Goal: Transaction & Acquisition: Subscribe to service/newsletter

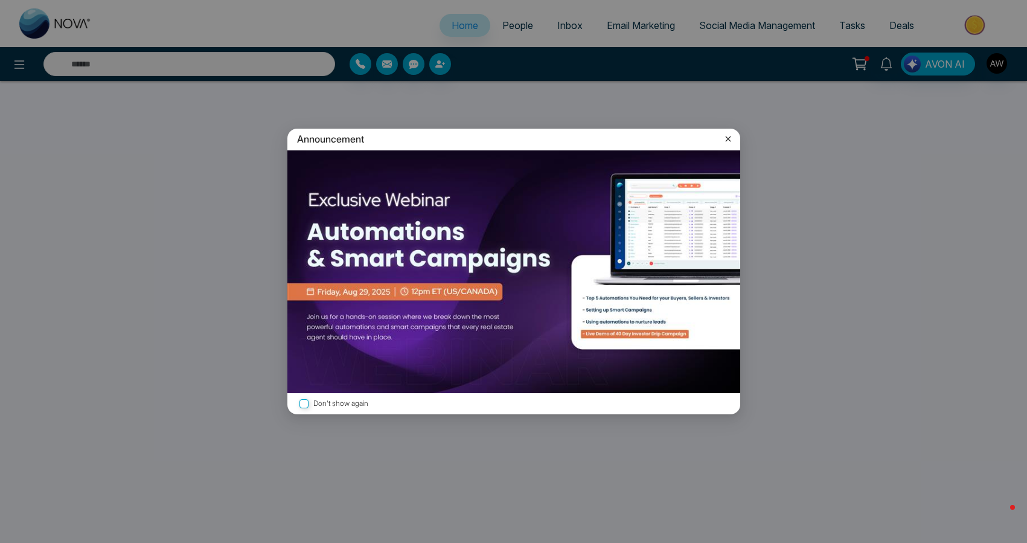
select select "*"
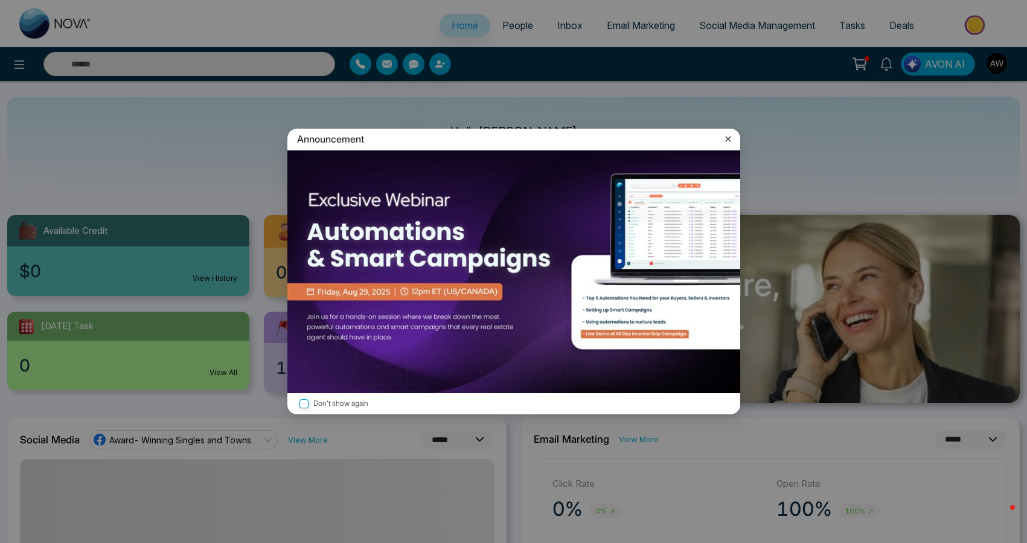
click at [333, 401] on label "Don't show again" at bounding box center [513, 403] width 433 height 11
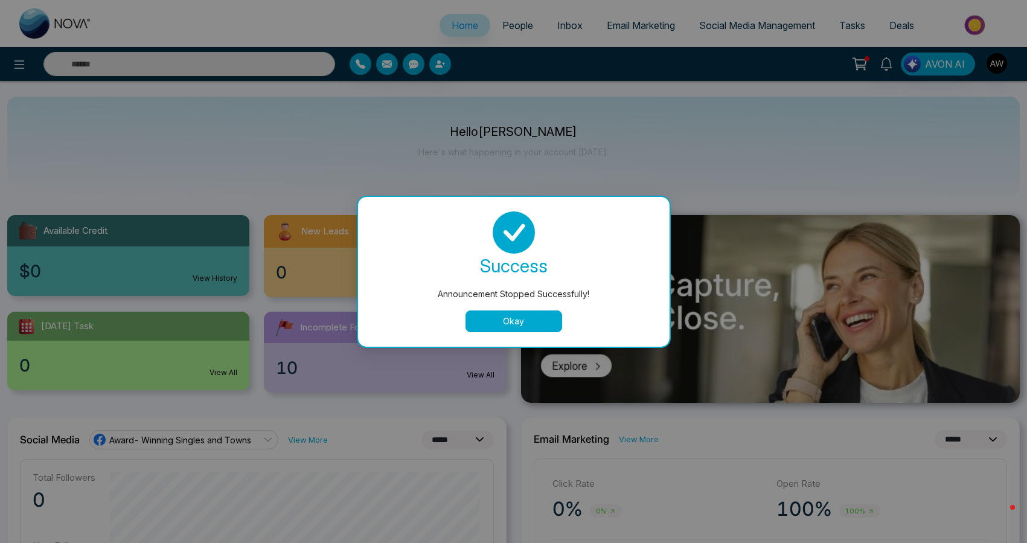
click at [515, 328] on button "Okay" at bounding box center [513, 321] width 97 height 22
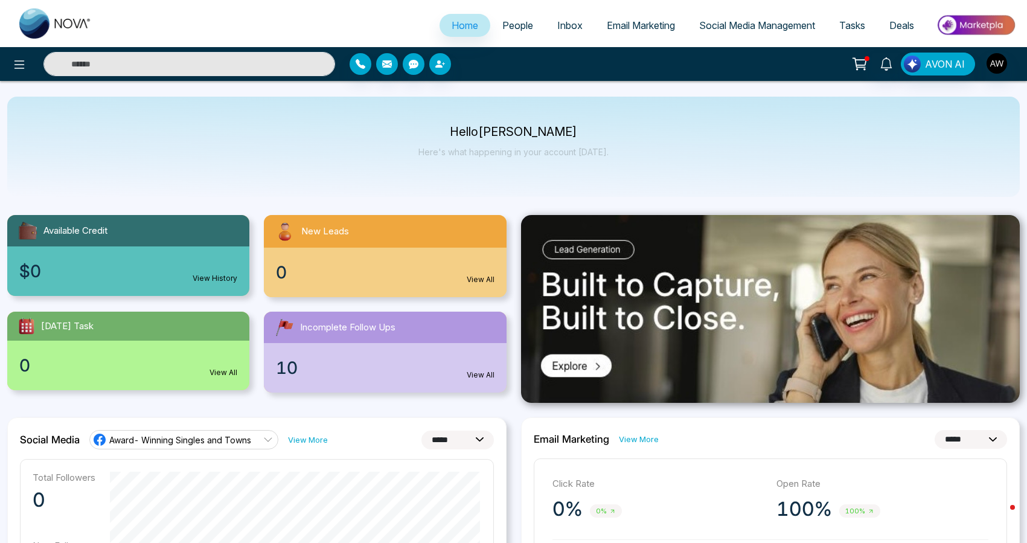
click at [627, 25] on span "Email Marketing" at bounding box center [640, 25] width 68 height 12
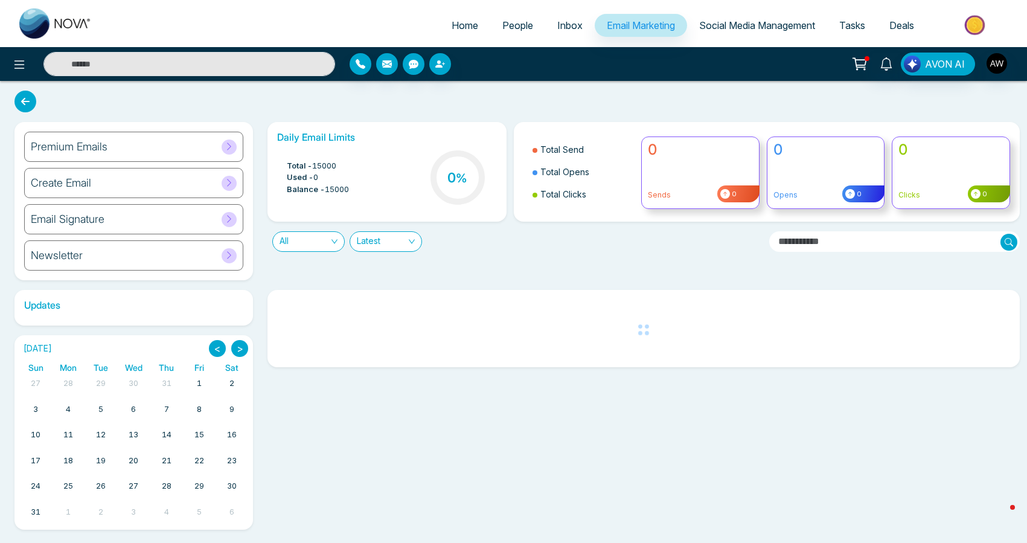
click at [130, 154] on div "Premium Emails" at bounding box center [133, 147] width 219 height 30
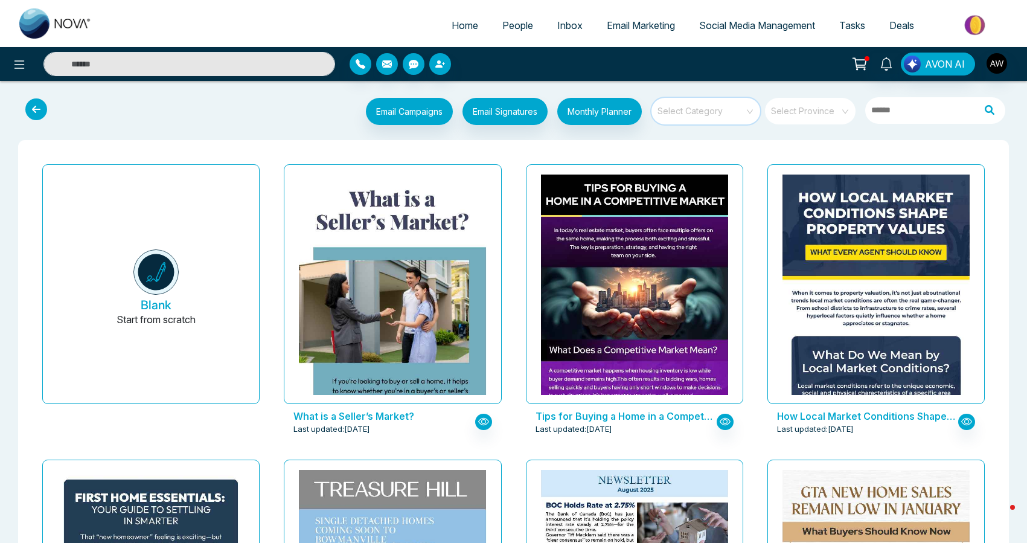
click at [724, 108] on input "search" at bounding box center [701, 107] width 87 height 18
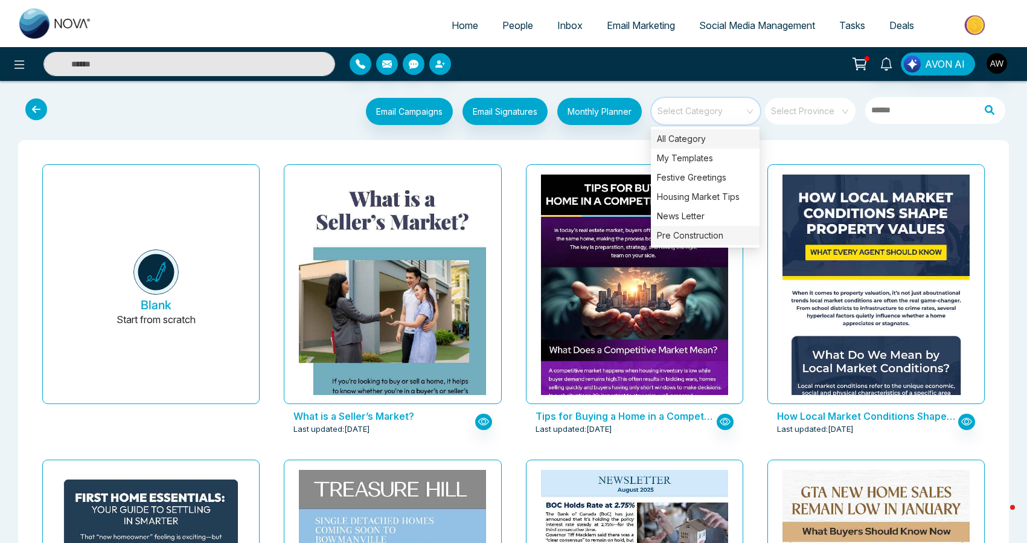
click at [708, 234] on div "Pre Construction" at bounding box center [705, 235] width 109 height 19
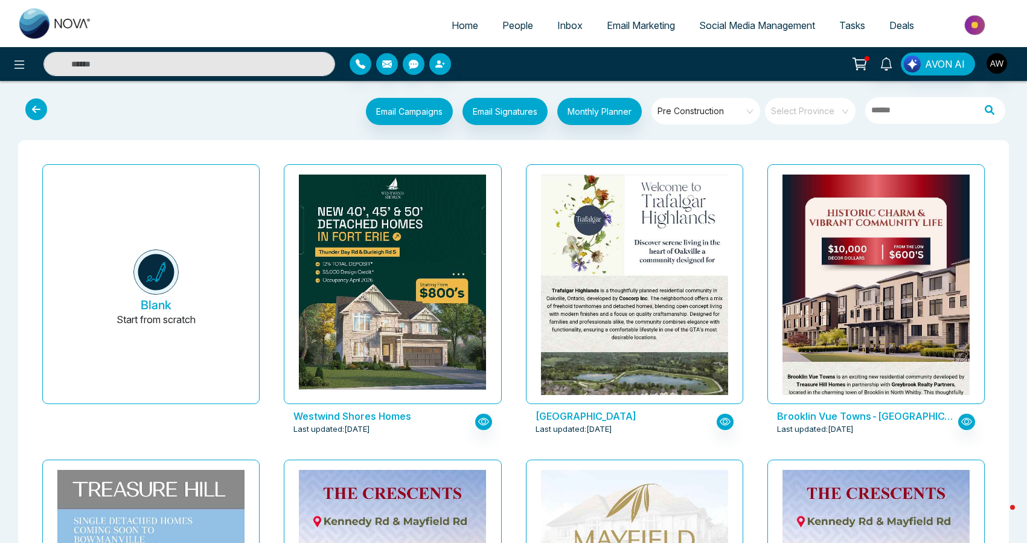
click at [619, 31] on span "Email Marketing" at bounding box center [640, 25] width 68 height 12
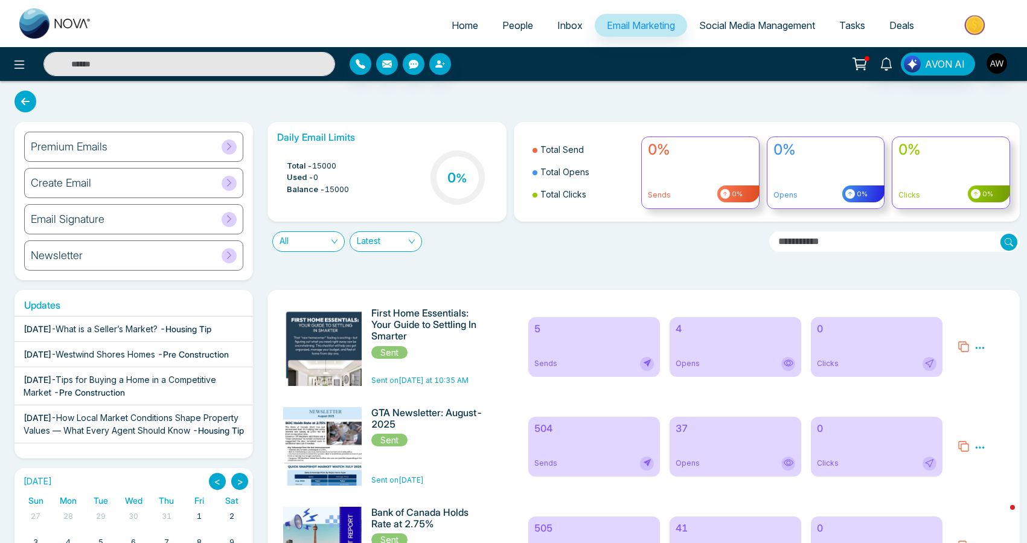
click at [24, 100] on icon at bounding box center [25, 102] width 22 height 22
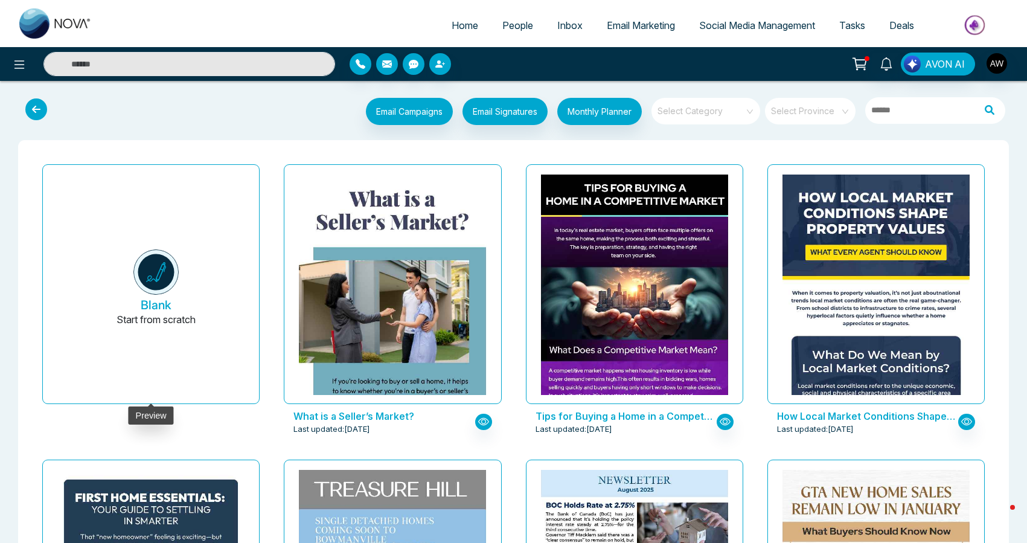
click at [165, 269] on img at bounding box center [155, 271] width 45 height 45
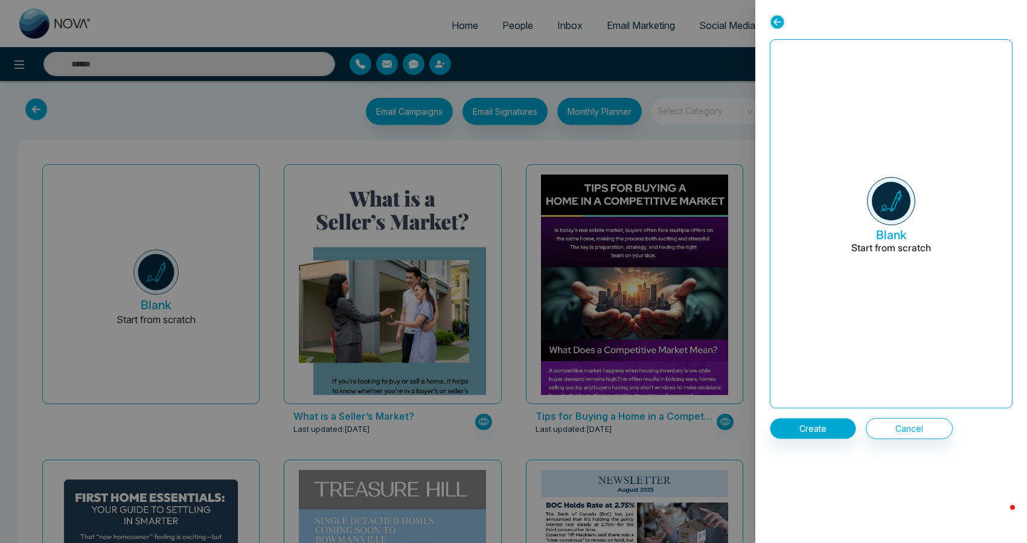
click at [809, 433] on button "Create" at bounding box center [812, 428] width 86 height 21
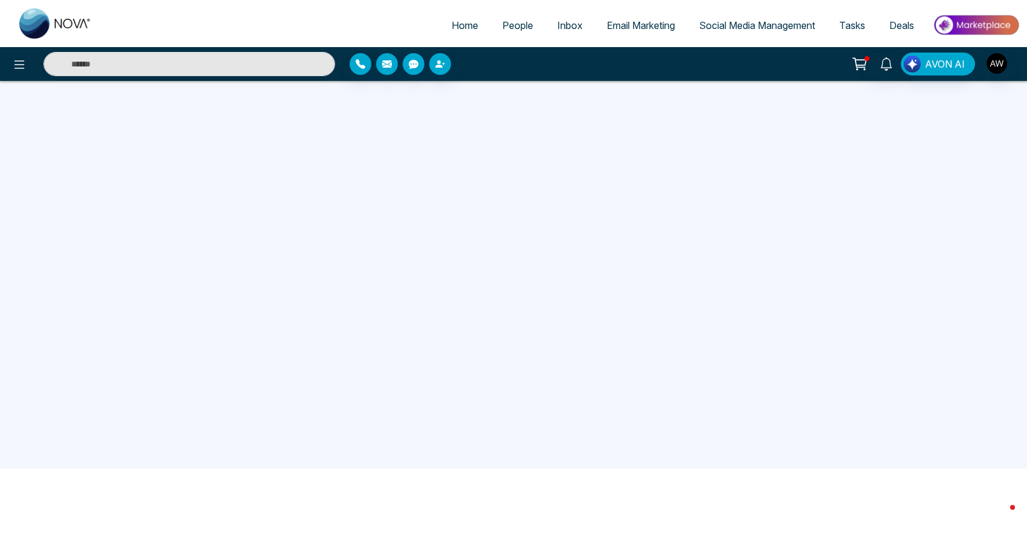
scroll to position [83, 0]
click at [996, 68] on img "button" at bounding box center [996, 63] width 21 height 21
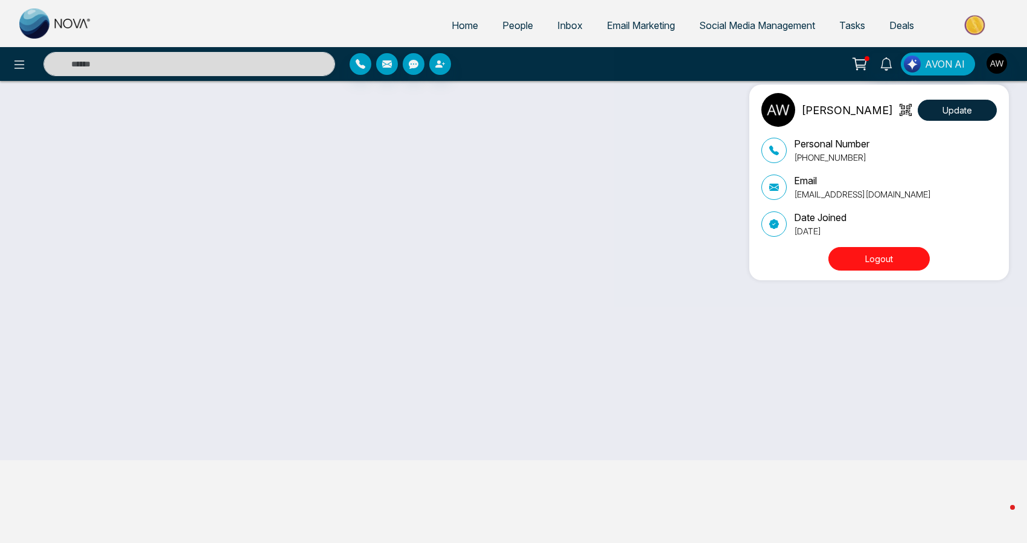
click at [929, 320] on div "[PERSON_NAME] Update Personal Number [PHONE_NUMBER] Email [PERSON_NAME][EMAIL_A…" at bounding box center [513, 271] width 1027 height 543
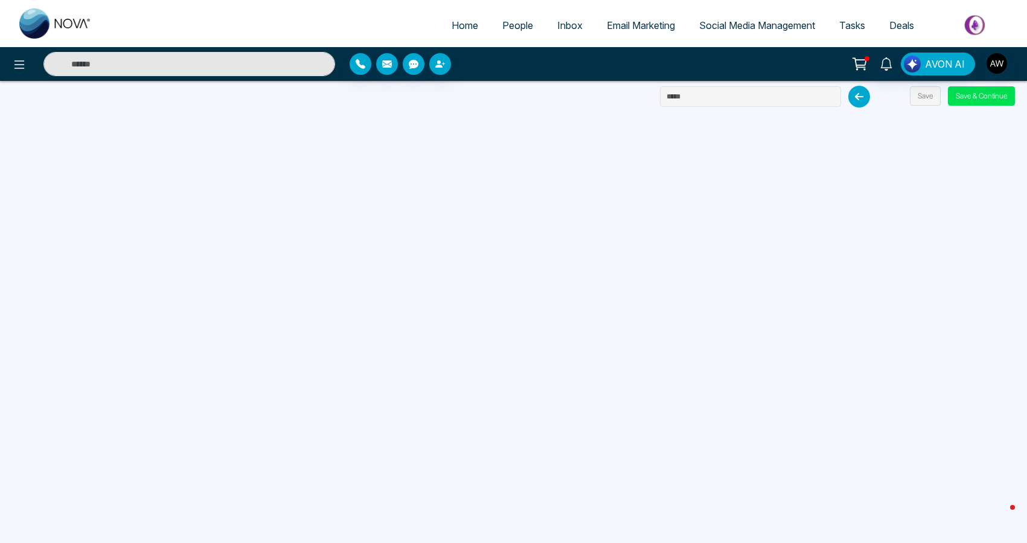
scroll to position [0, 0]
click at [973, 100] on button "Save & Continue" at bounding box center [980, 95] width 67 height 19
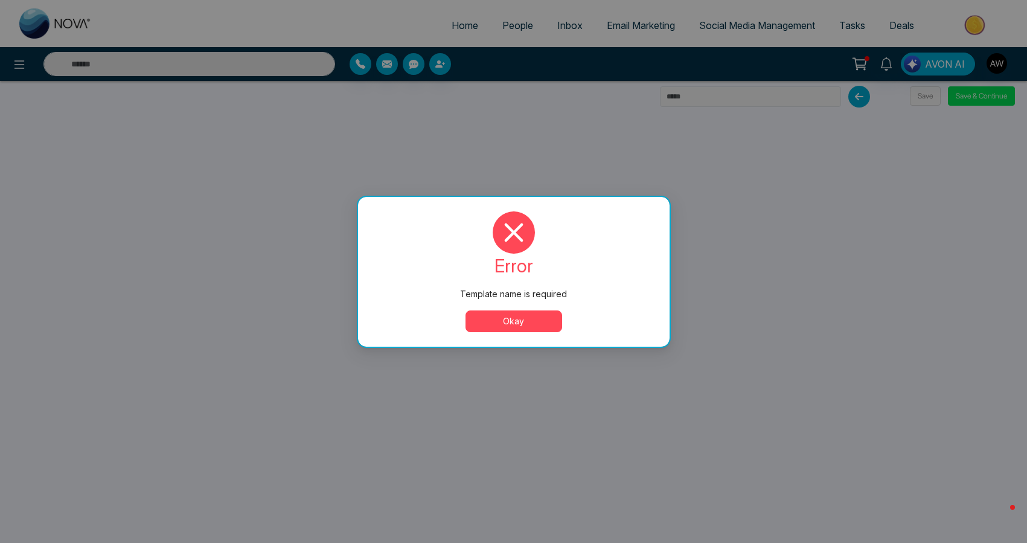
click at [512, 329] on button "Okay" at bounding box center [513, 321] width 97 height 22
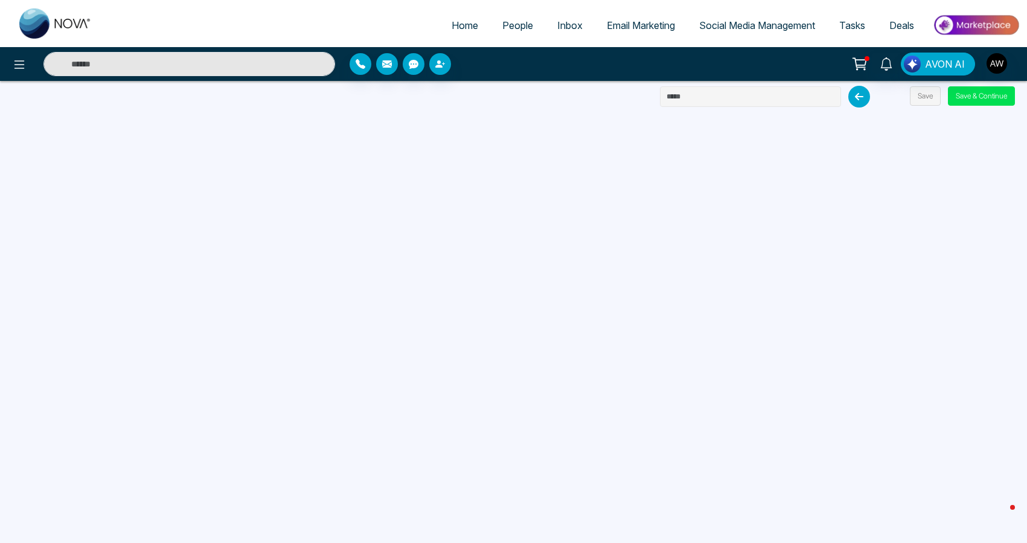
click at [696, 92] on input "text" at bounding box center [750, 96] width 181 height 21
type input "**********"
click at [973, 95] on button "Save & Continue" at bounding box center [980, 95] width 67 height 19
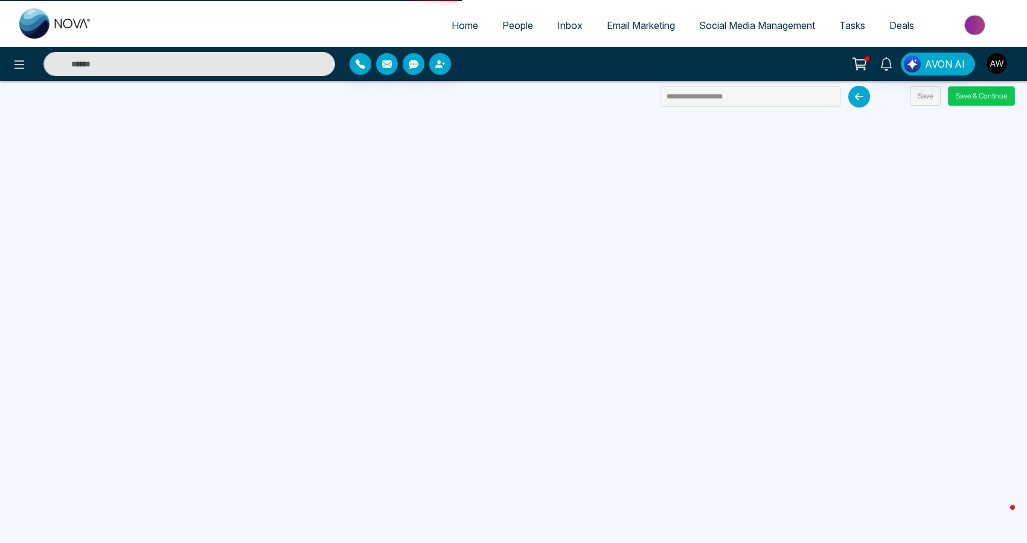
click at [973, 95] on button "Save & Continue" at bounding box center [980, 95] width 67 height 19
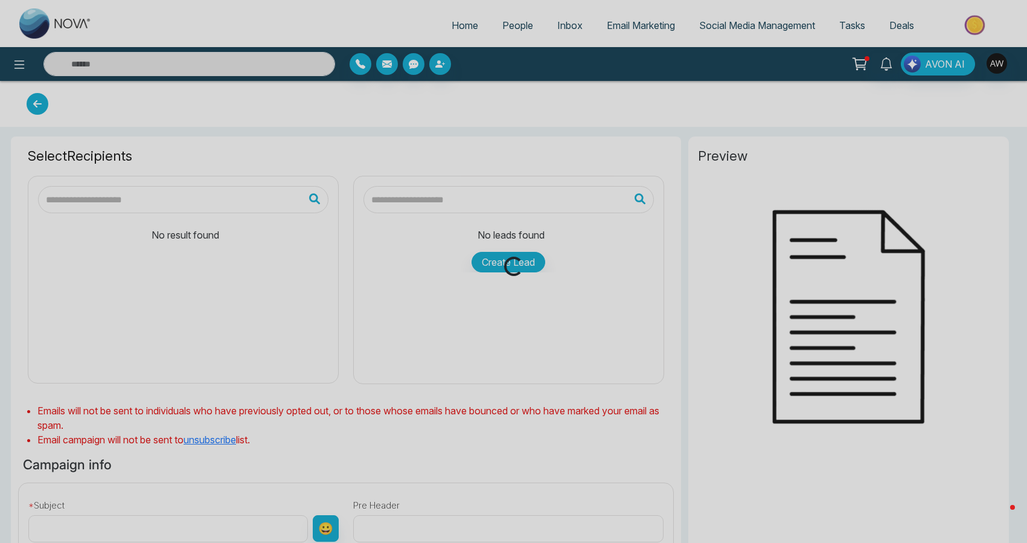
type input "**********"
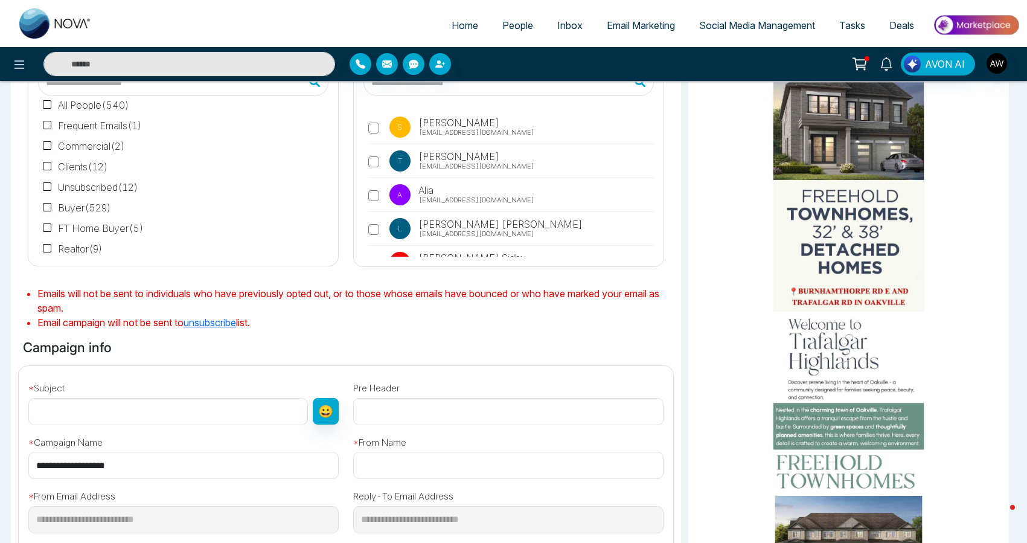
scroll to position [123, 0]
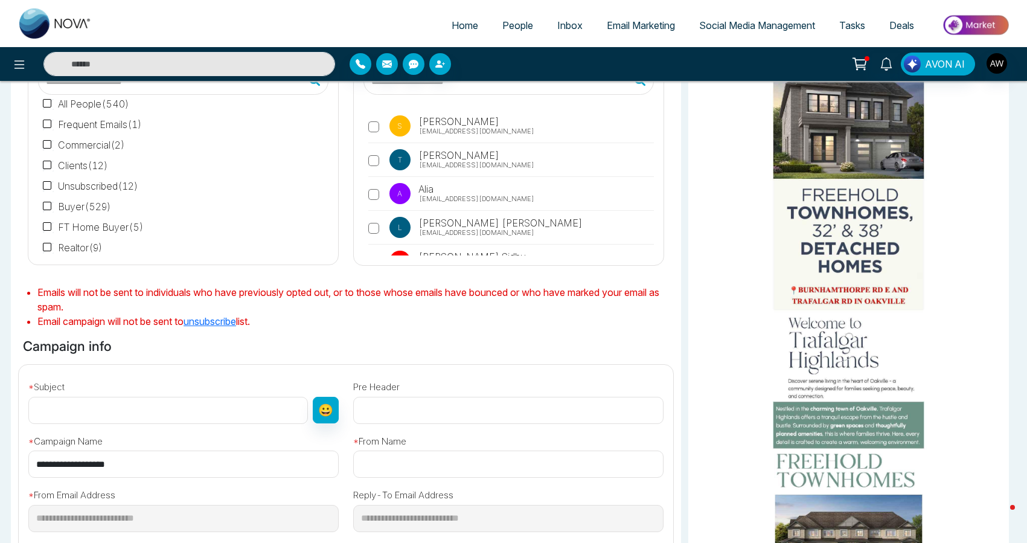
click at [171, 418] on input "text" at bounding box center [167, 409] width 279 height 27
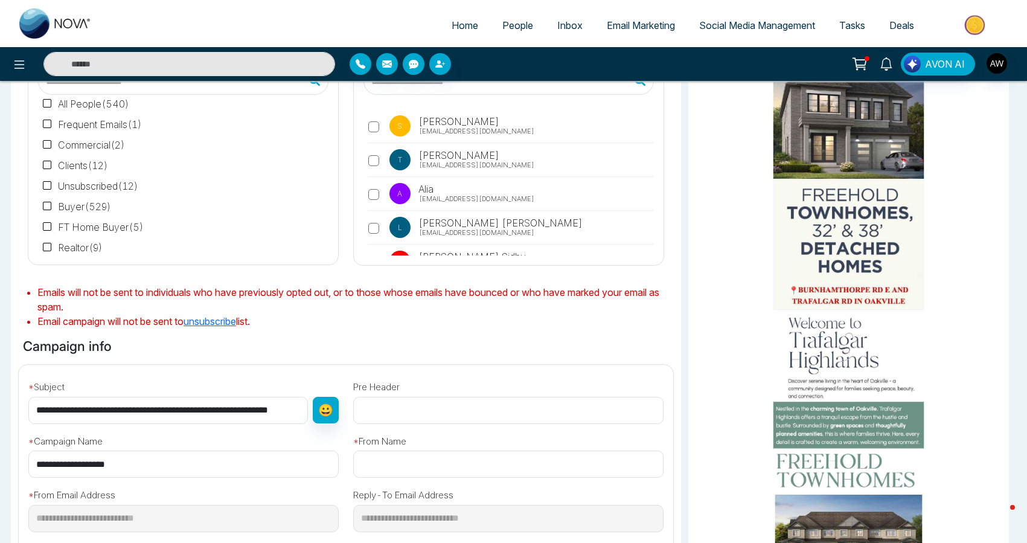
click at [168, 409] on input "**********" at bounding box center [167, 409] width 279 height 27
drag, startPoint x: 154, startPoint y: 412, endPoint x: 10, endPoint y: 398, distance: 144.9
click at [10, 398] on div "Selected Recipients ( 549 ) All People ( 540 ) Frequent Emails ( 1 ) Commercial…" at bounding box center [513, 368] width 1027 height 721
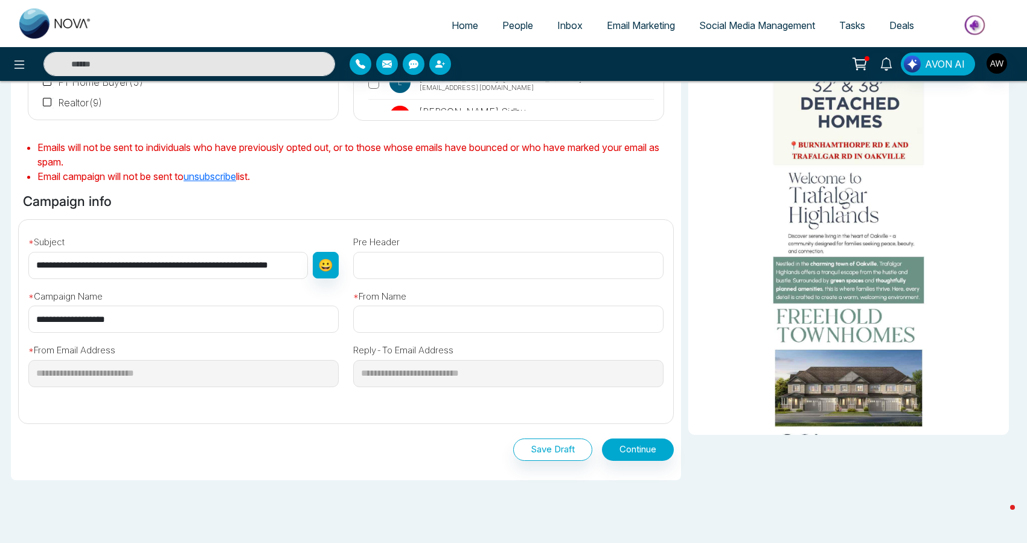
scroll to position [273, 0]
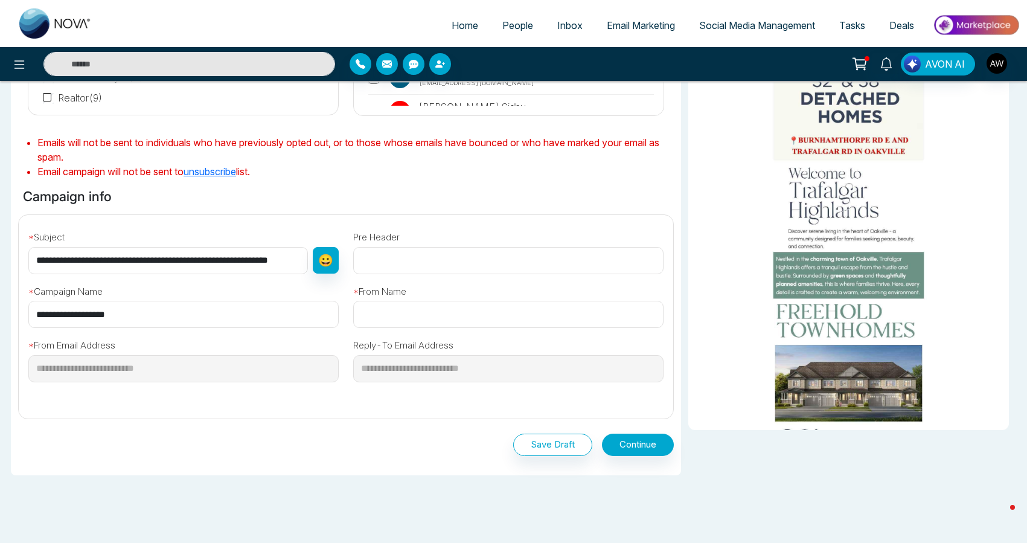
type input "**********"
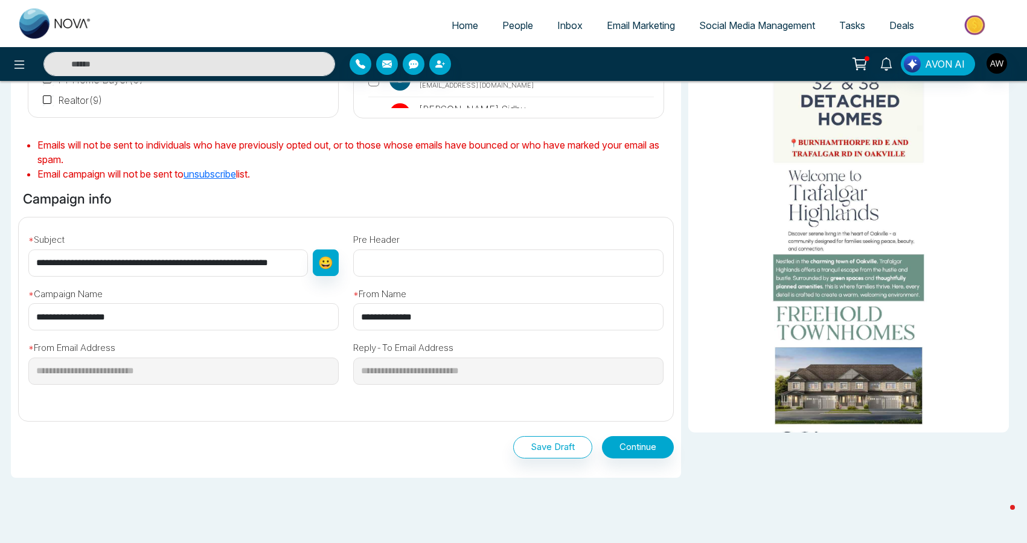
scroll to position [269, 0]
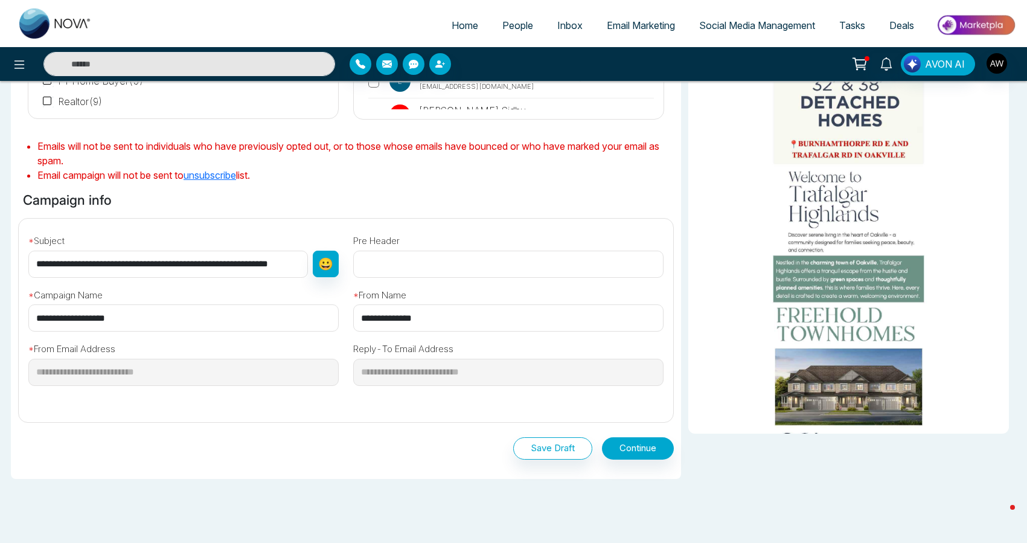
type input "**********"
click at [265, 268] on input "**********" at bounding box center [167, 263] width 279 height 27
click at [95, 262] on input "**********" at bounding box center [167, 263] width 279 height 27
click at [24, 220] on div "**********" at bounding box center [345, 315] width 669 height 194
click at [640, 448] on button "Continue" at bounding box center [638, 448] width 72 height 22
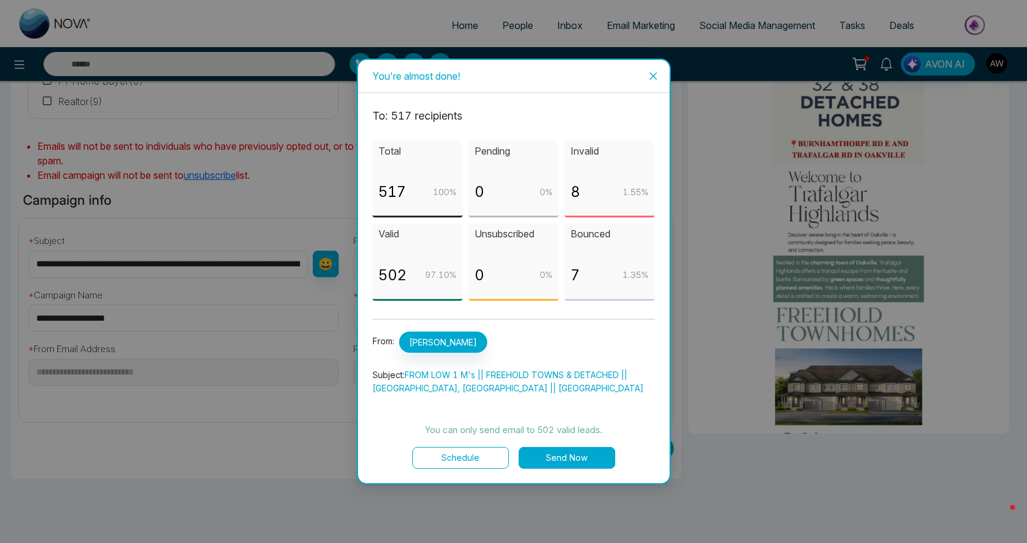
click at [657, 76] on icon "close" at bounding box center [653, 76] width 10 height 10
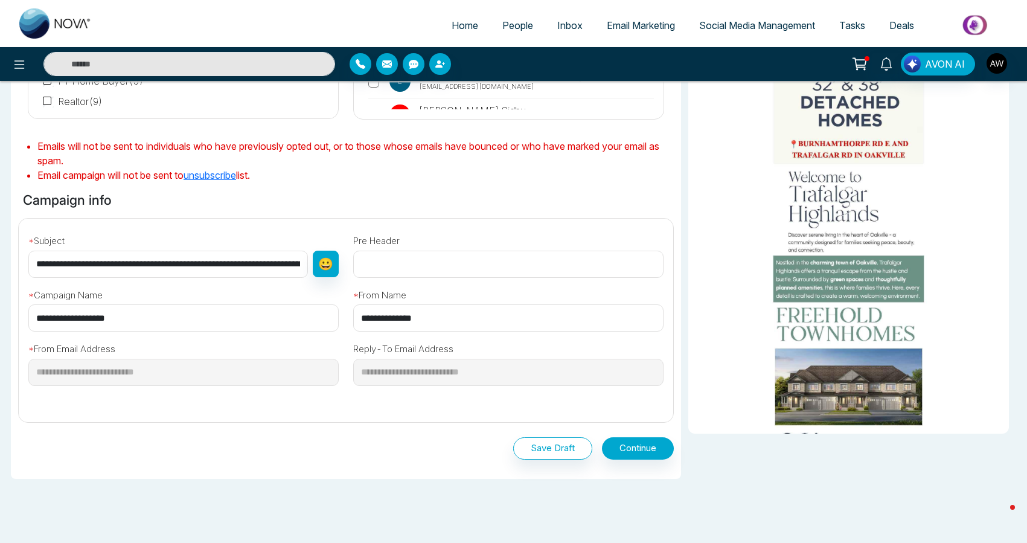
drag, startPoint x: 110, startPoint y: 266, endPoint x: -1, endPoint y: 246, distance: 112.7
click at [0, 246] on html "Home People Inbox Email Marketing Social Media Management Tasks Deals AVON [GEO…" at bounding box center [513, 2] width 1027 height 543
click at [251, 263] on input "**********" at bounding box center [167, 263] width 279 height 27
paste input "**********"
click at [217, 263] on input "**********" at bounding box center [167, 263] width 279 height 27
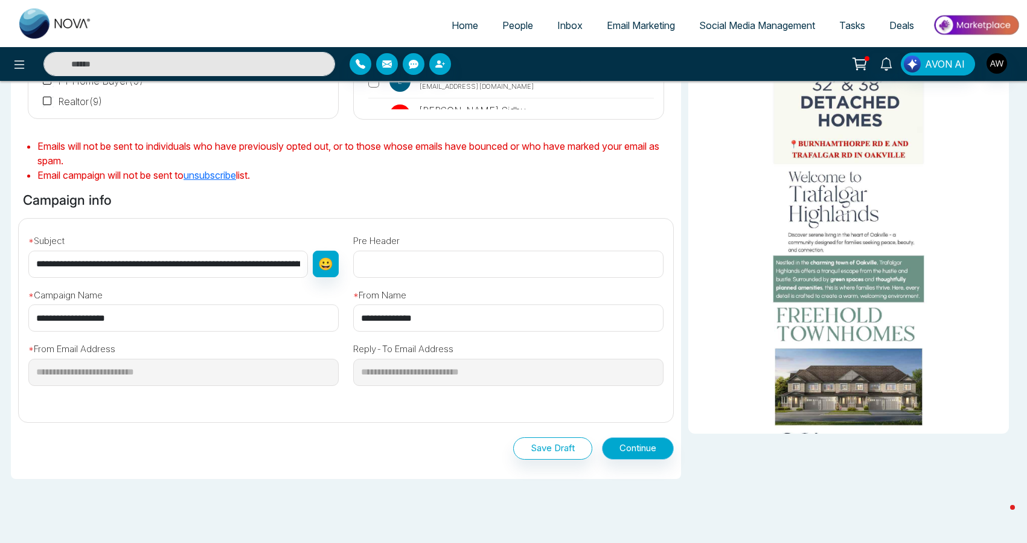
type input "**********"
click at [619, 452] on button "Continue" at bounding box center [638, 448] width 72 height 22
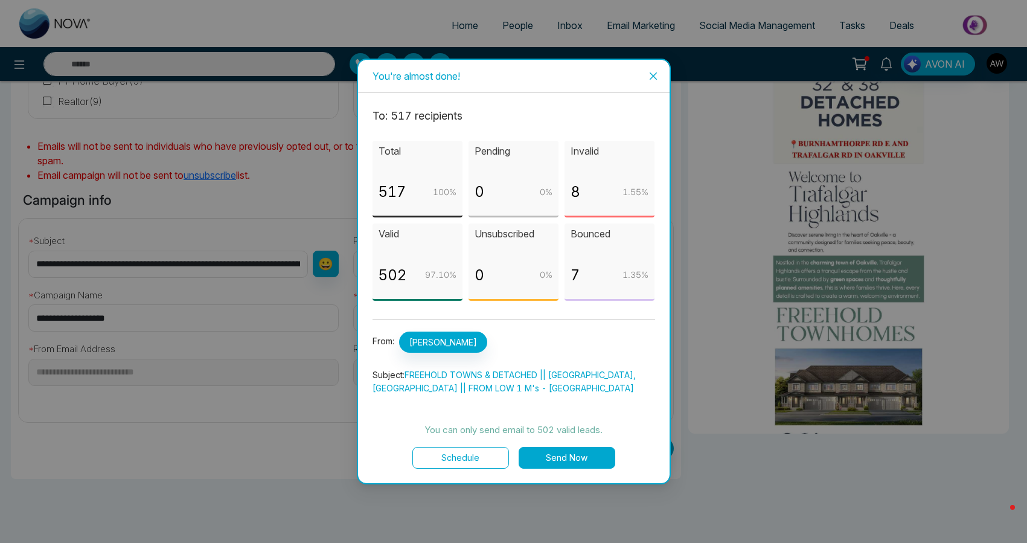
click at [558, 459] on button "Send Now" at bounding box center [566, 458] width 97 height 22
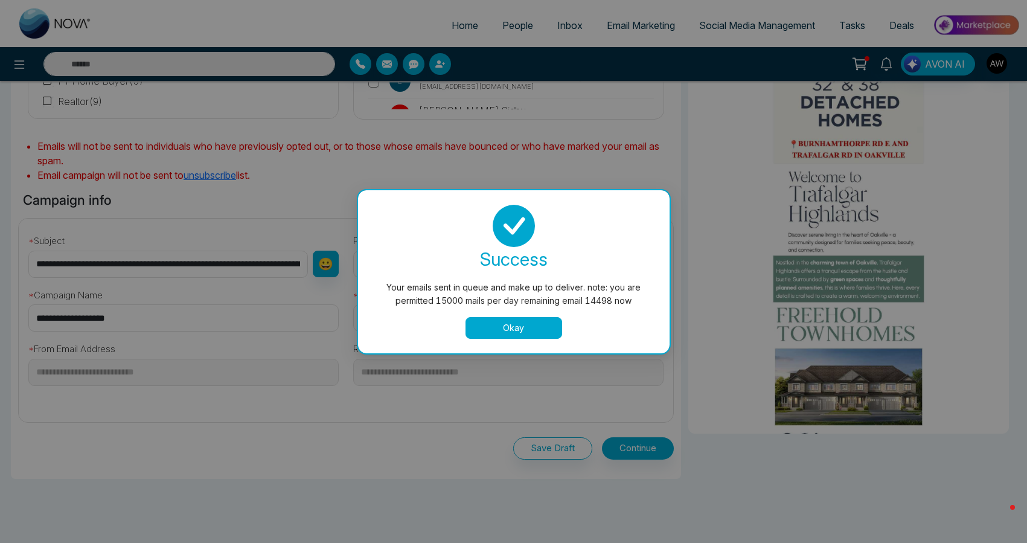
click at [505, 326] on button "Okay" at bounding box center [513, 328] width 97 height 22
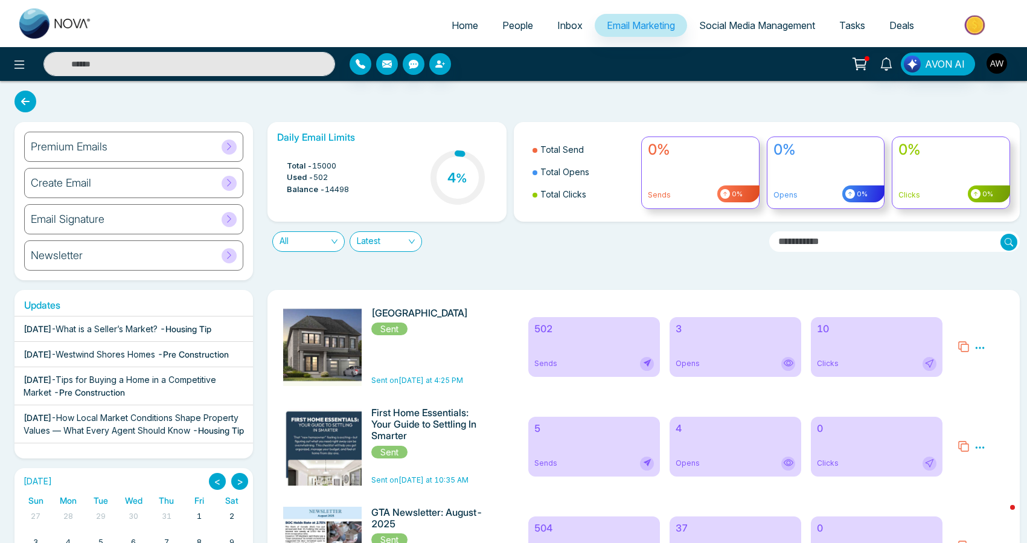
click at [873, 361] on div "Clicks" at bounding box center [876, 364] width 119 height 14
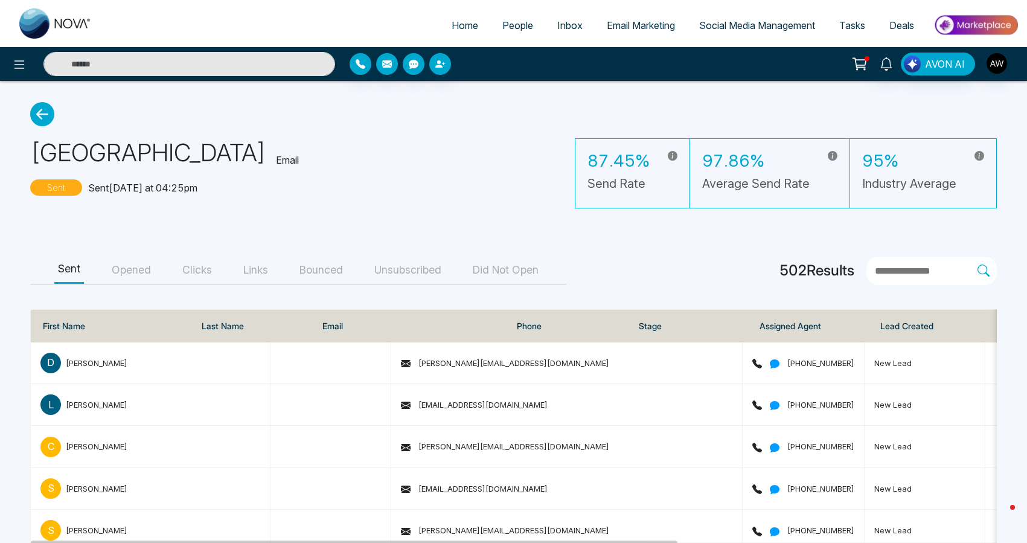
click at [206, 269] on button "Clicks" at bounding box center [197, 269] width 37 height 27
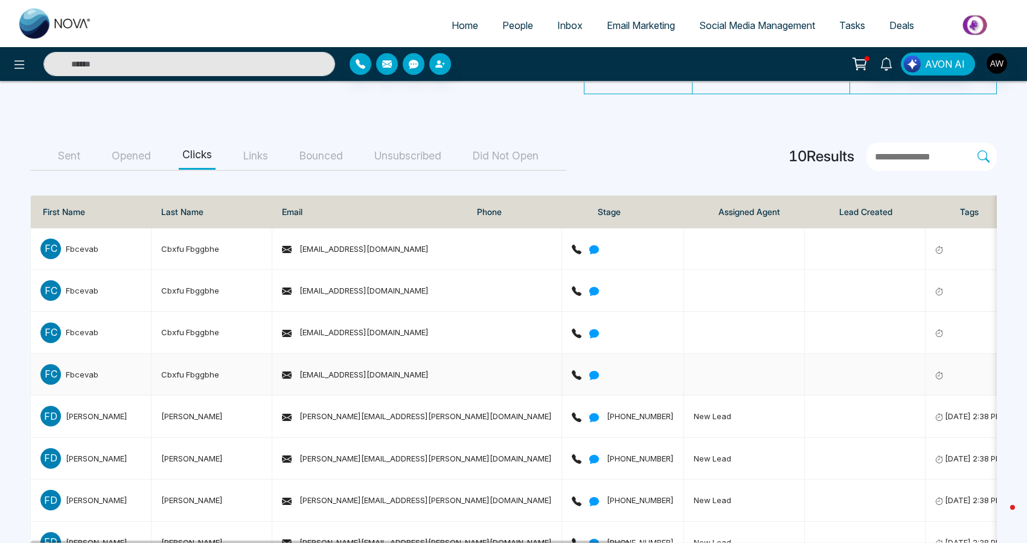
scroll to position [113, 0]
click at [143, 154] on button "Opened" at bounding box center [131, 156] width 46 height 27
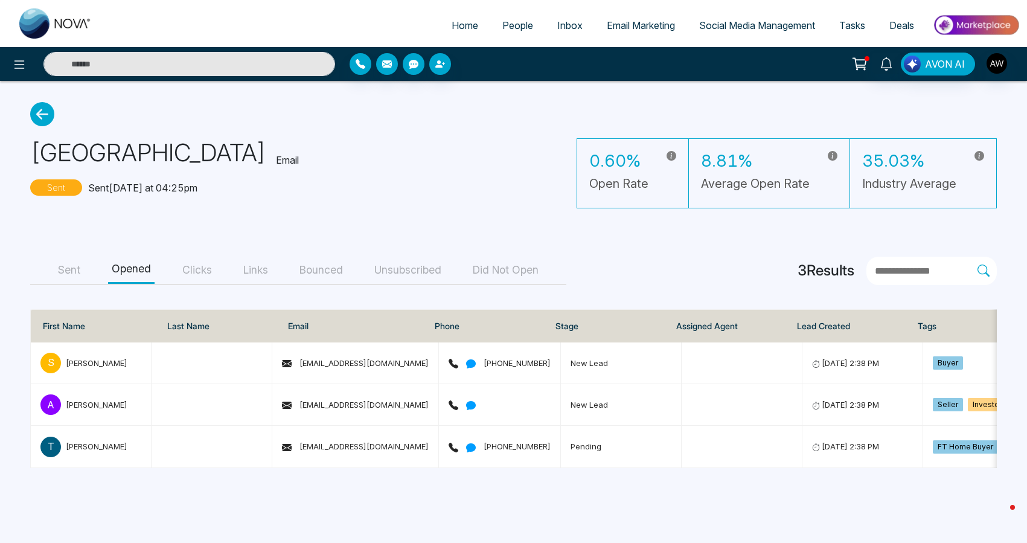
scroll to position [0, 0]
click at [116, 440] on div "[PERSON_NAME]" at bounding box center [97, 446] width 62 height 12
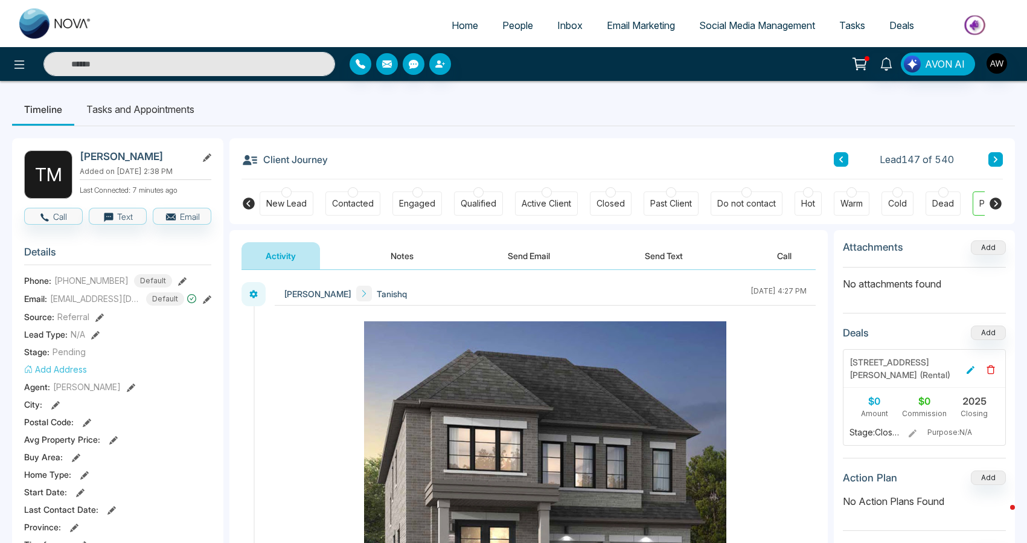
click at [896, 26] on span "Deals" at bounding box center [901, 25] width 25 height 12
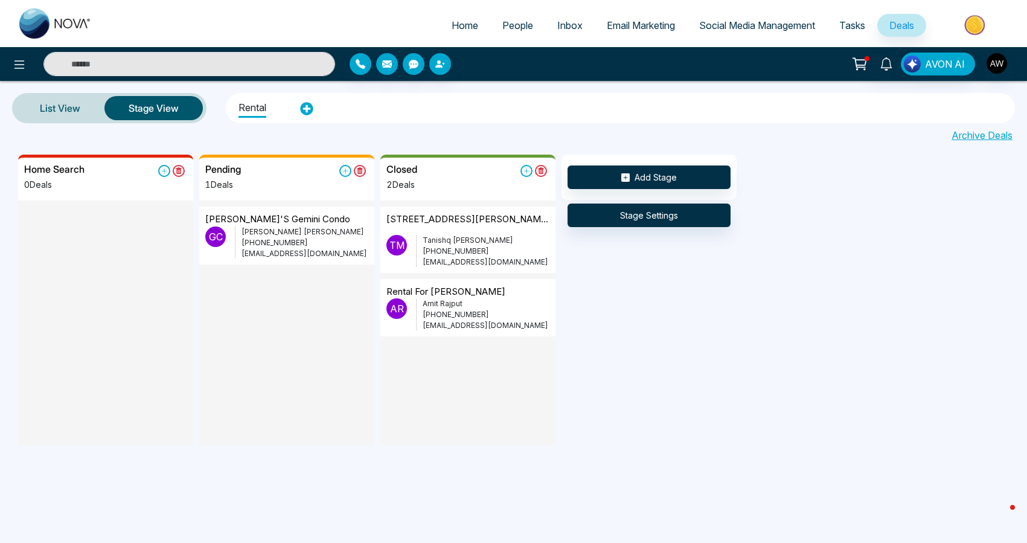
click at [648, 29] on span "Email Marketing" at bounding box center [640, 25] width 68 height 12
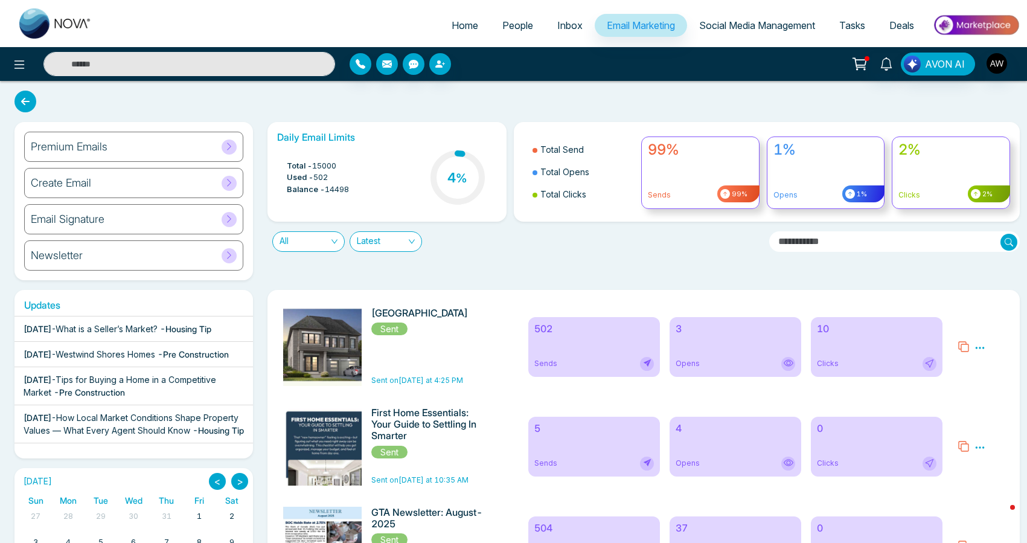
click at [196, 66] on input "text" at bounding box center [188, 64] width 291 height 24
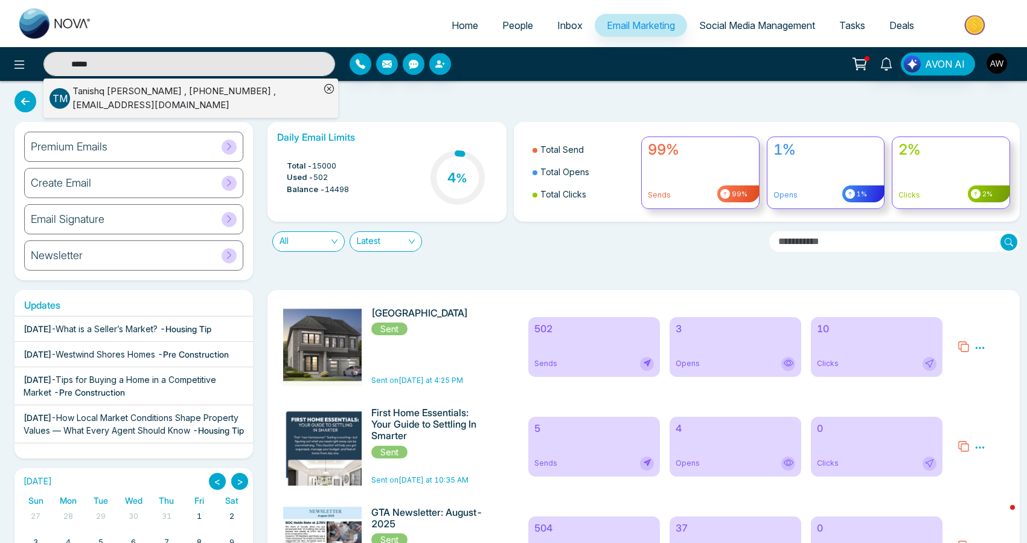
type input "*****"
click at [159, 109] on div "[PERSON_NAME] , [PHONE_NUMBER] , [EMAIL_ADDRESS][DOMAIN_NAME]" at bounding box center [195, 97] width 247 height 27
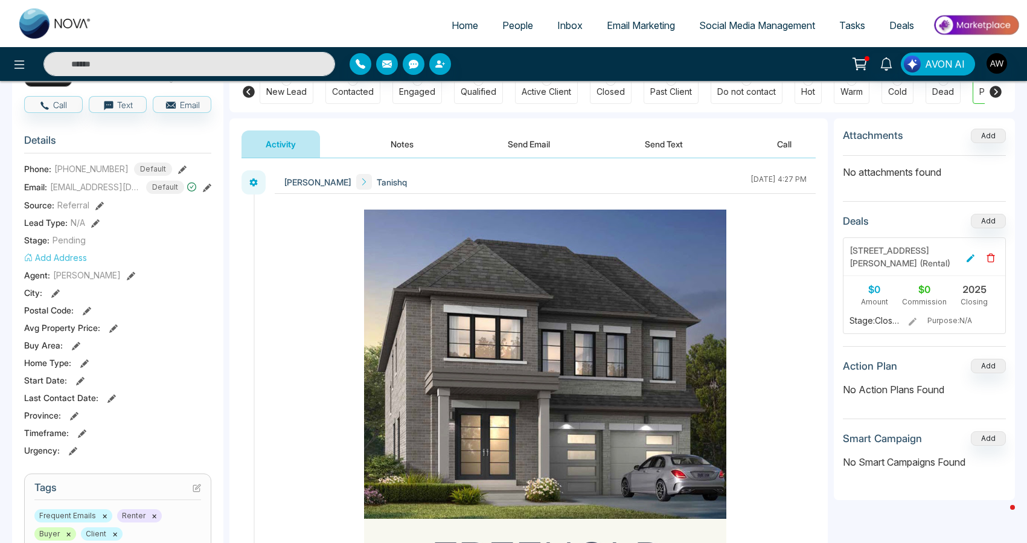
scroll to position [109, 0]
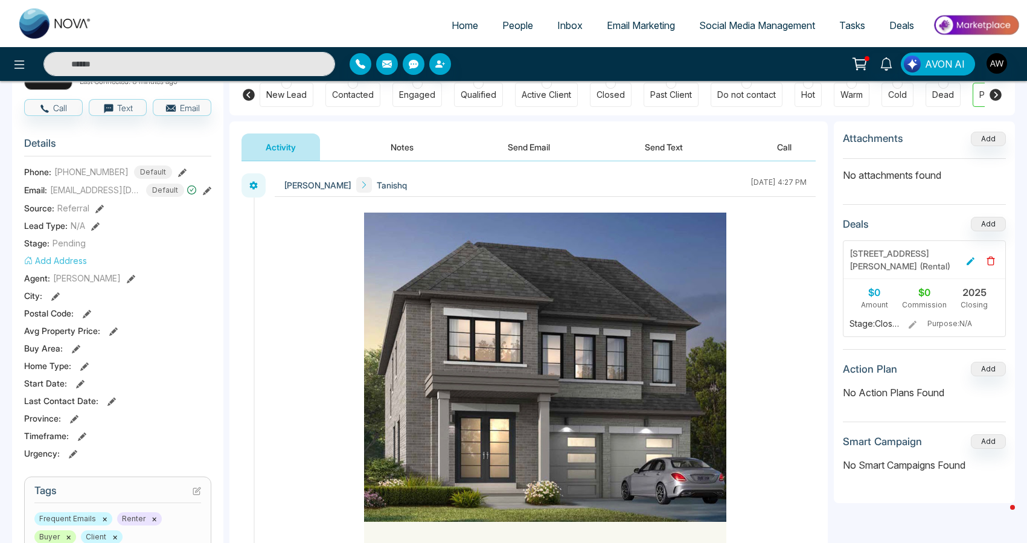
click at [65, 249] on section "Details Phone: [PHONE_NUMBER] Default Email: [EMAIL_ADDRESS][DOMAIN_NAME] Defau…" at bounding box center [117, 296] width 187 height 336
click at [970, 261] on icon at bounding box center [970, 261] width 8 height 8
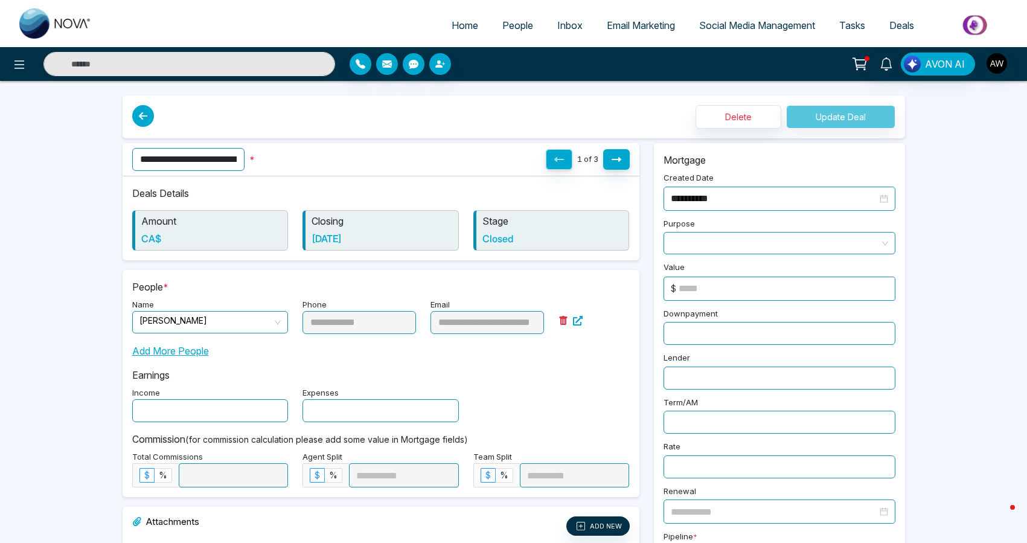
click at [460, 24] on span "Home" at bounding box center [464, 25] width 27 height 12
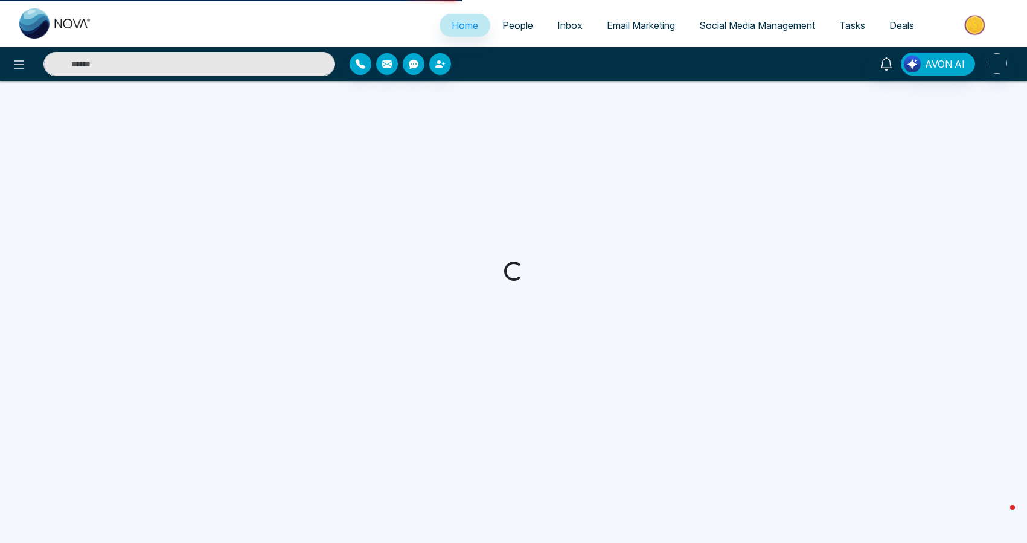
select select "*"
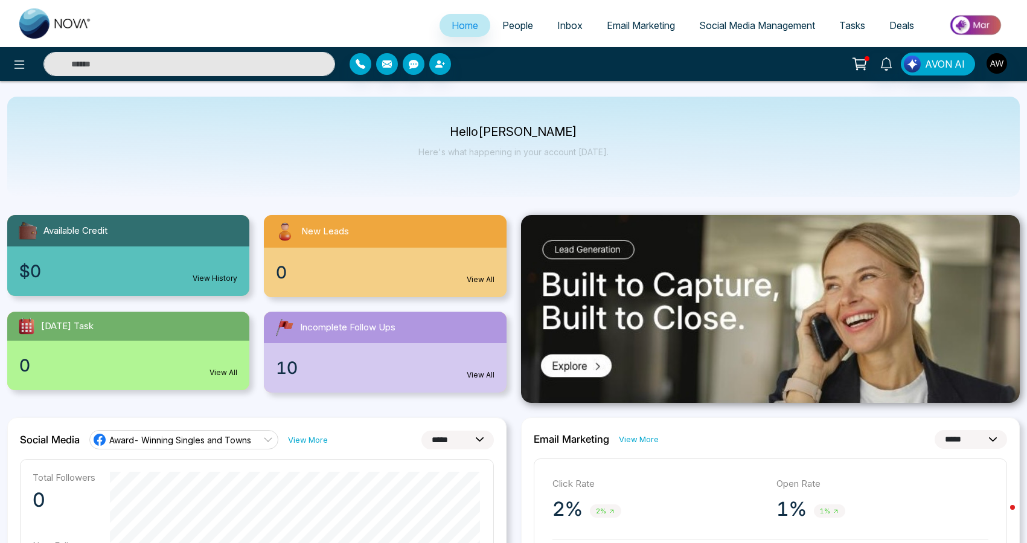
click at [633, 28] on span "Email Marketing" at bounding box center [640, 25] width 68 height 12
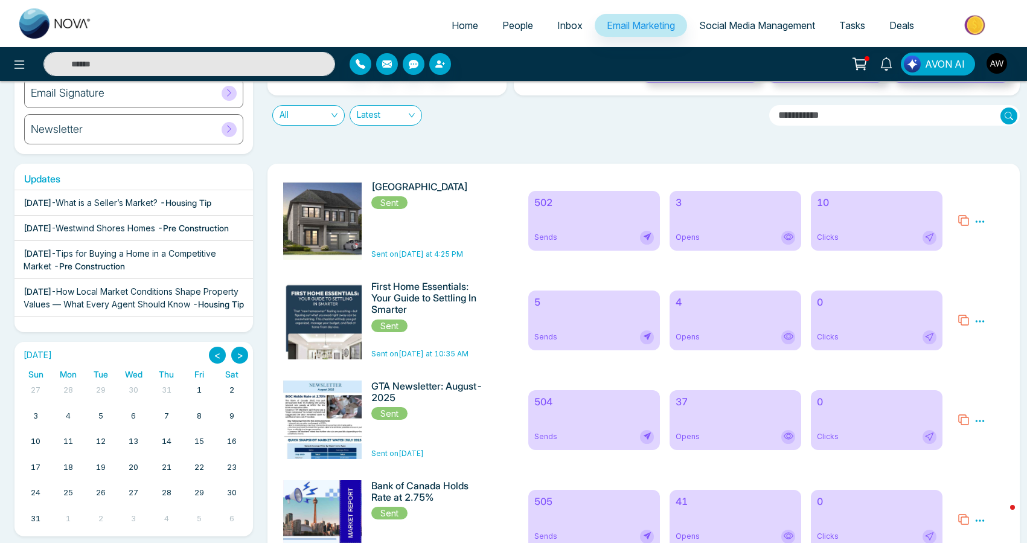
scroll to position [127, 0]
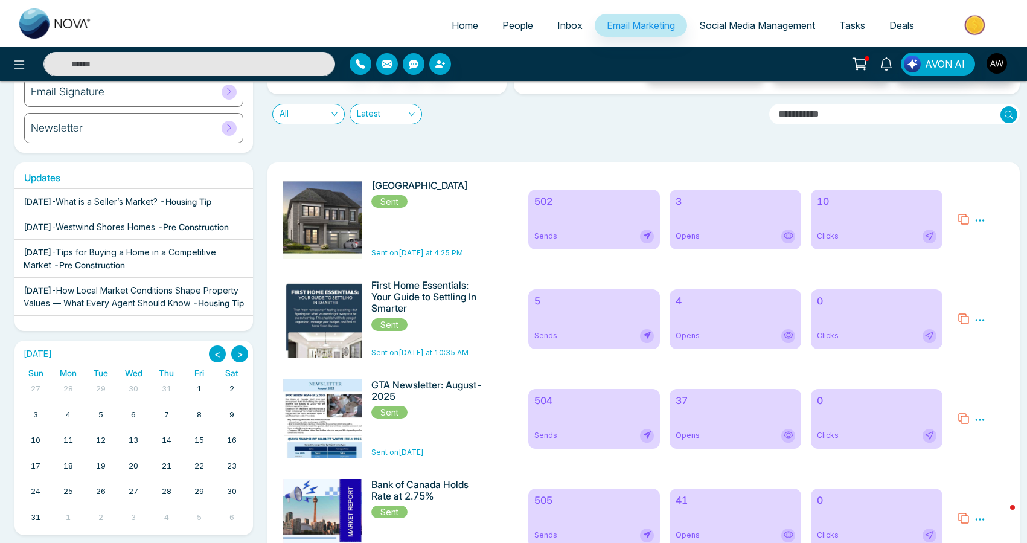
click at [669, 319] on div "5 Sends 4 Opens 0 Clicks" at bounding box center [735, 318] width 428 height 78
click at [703, 319] on div "4 Opens" at bounding box center [735, 319] width 132 height 60
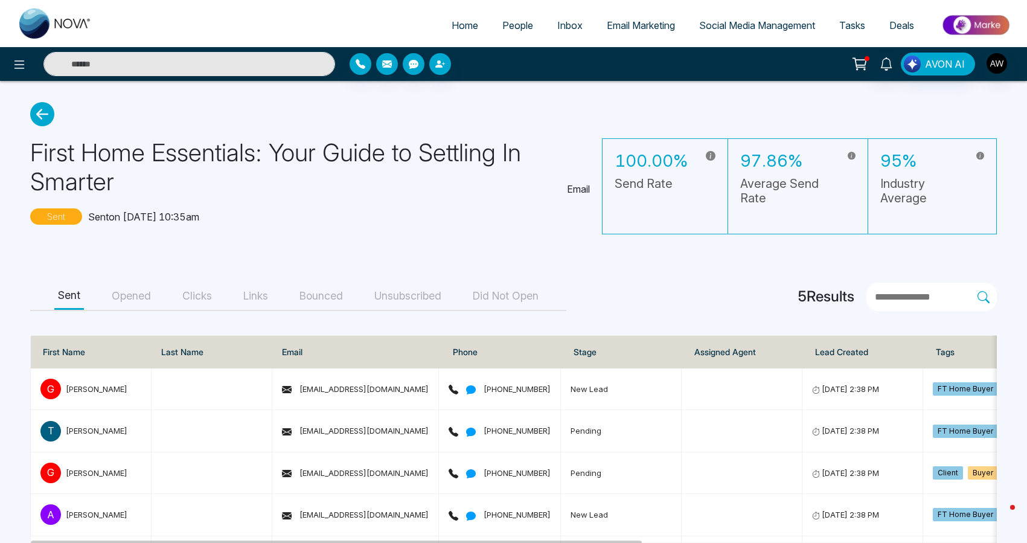
click at [141, 290] on button "Opened" at bounding box center [131, 295] width 46 height 27
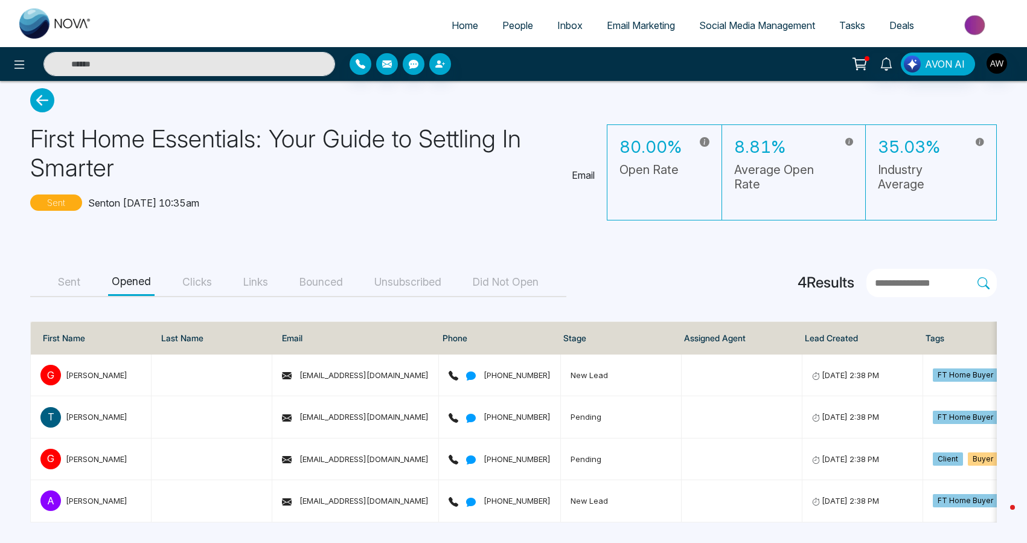
scroll to position [13, 0]
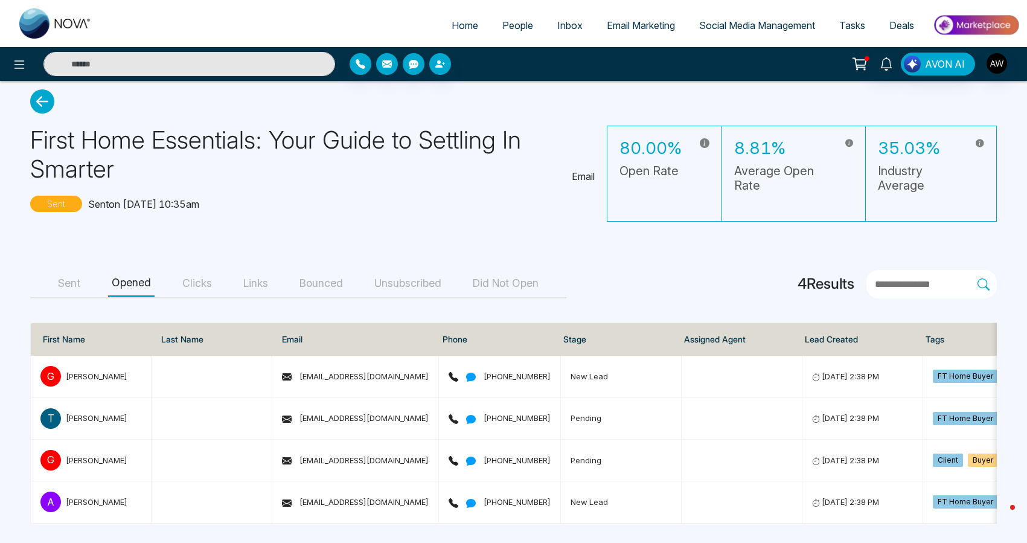
click at [78, 285] on button "Sent" at bounding box center [69, 283] width 30 height 27
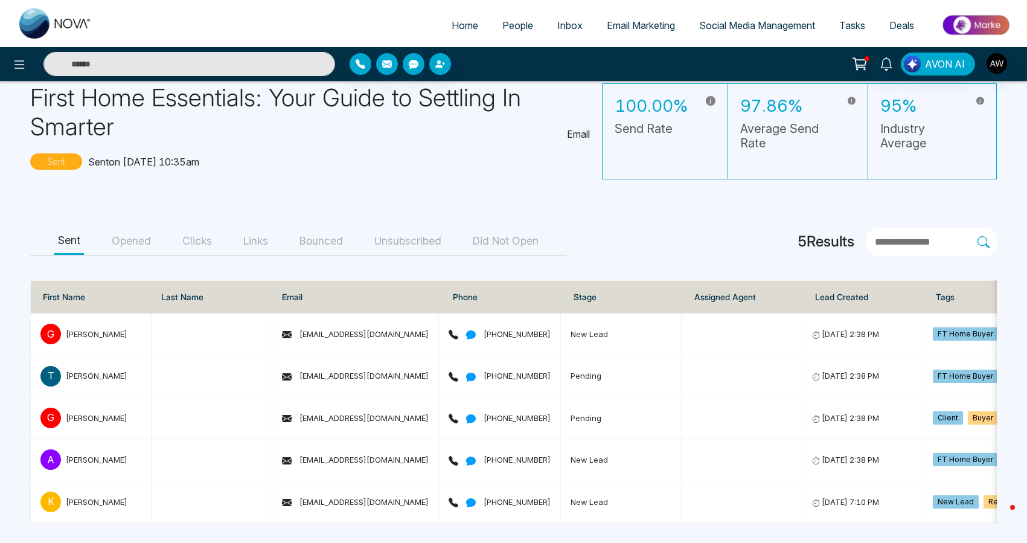
scroll to position [54, 0]
click at [457, 31] on span "Home" at bounding box center [464, 25] width 27 height 12
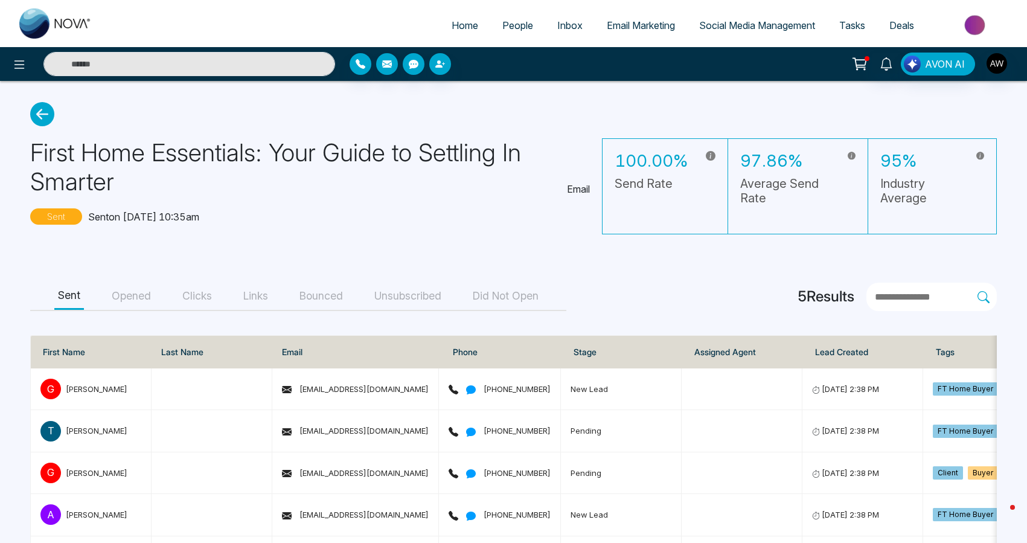
select select "*"
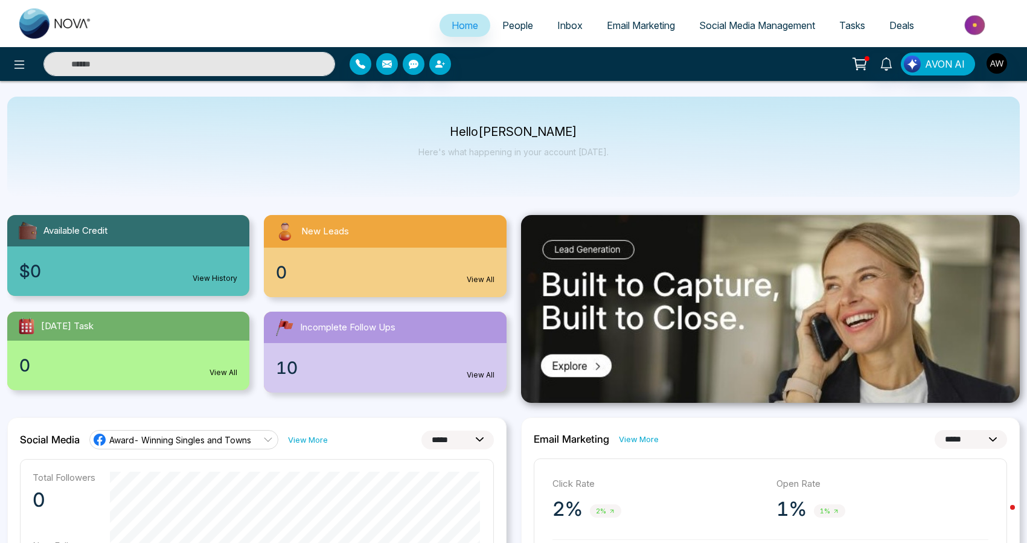
click at [615, 30] on span "Email Marketing" at bounding box center [640, 25] width 68 height 12
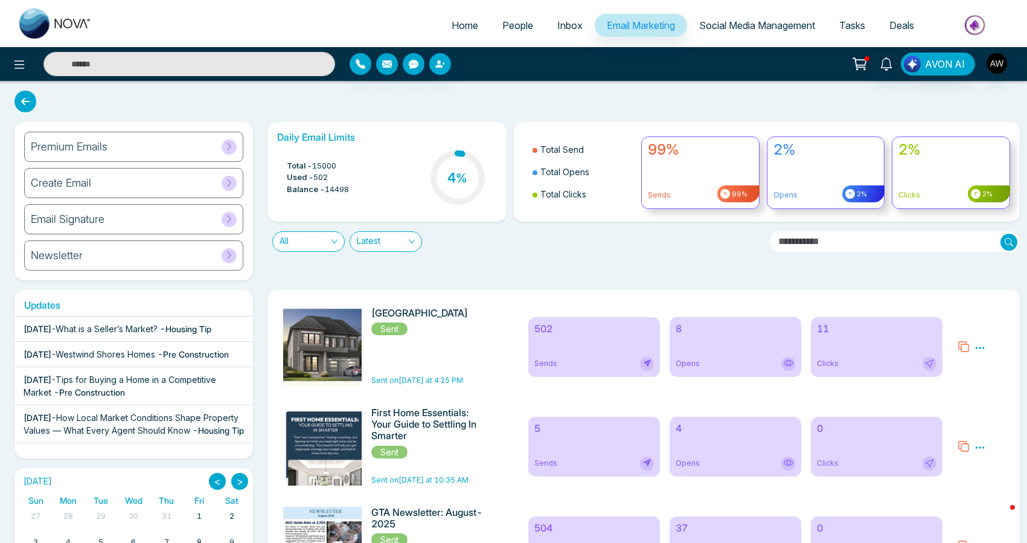
click at [702, 340] on div "8 Opens" at bounding box center [735, 347] width 132 height 60
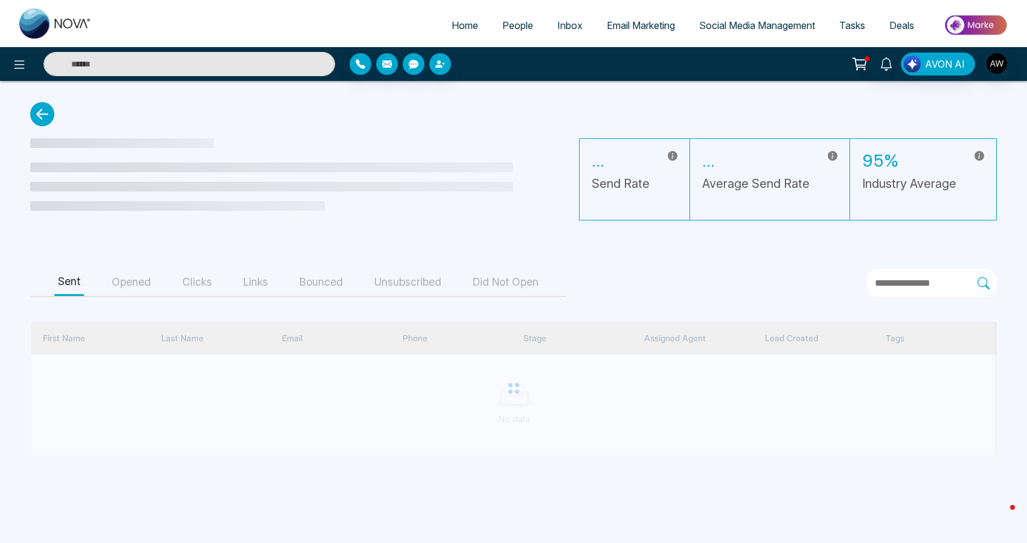
click at [136, 291] on button "Opened" at bounding box center [131, 282] width 46 height 27
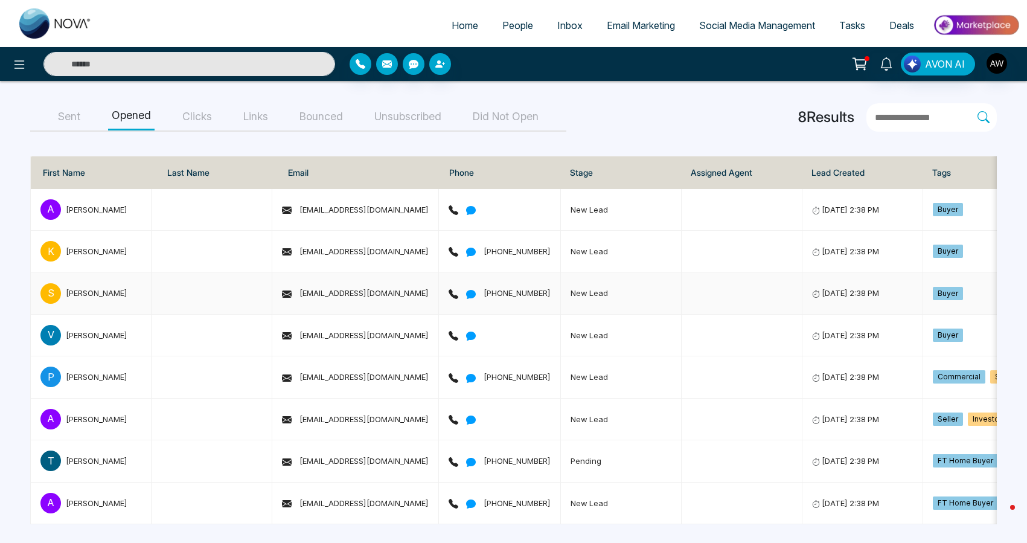
scroll to position [153, 0]
click at [192, 121] on button "Clicks" at bounding box center [197, 117] width 37 height 27
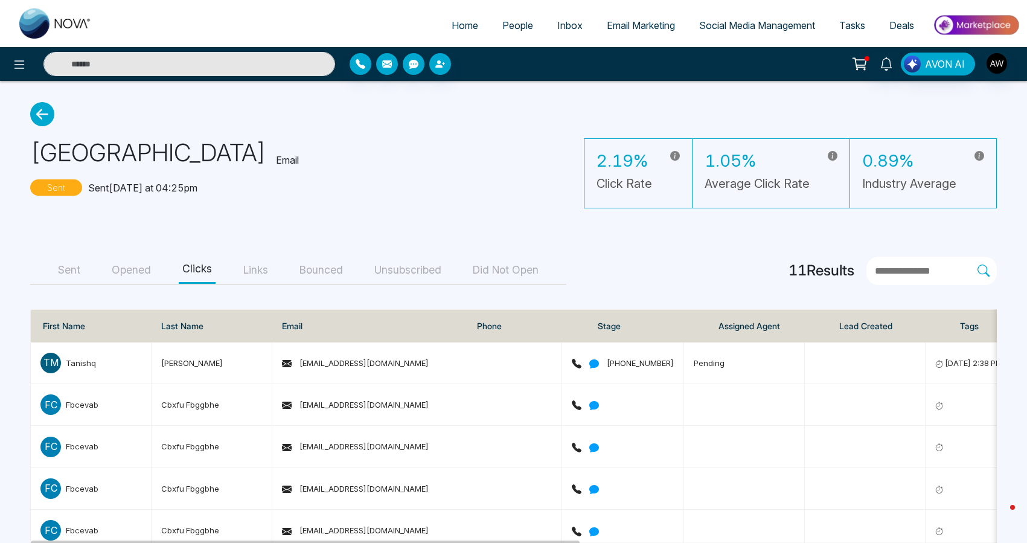
scroll to position [0, 0]
click at [460, 29] on span "Home" at bounding box center [464, 25] width 27 height 12
select select "*"
